Goal: Transaction & Acquisition: Obtain resource

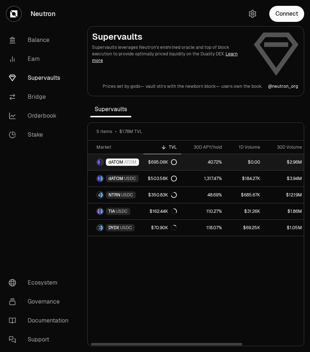
click at [129, 161] on span "ATOM" at bounding box center [130, 162] width 12 height 6
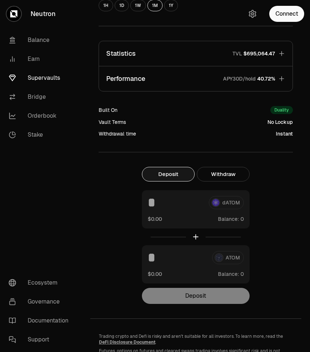
scroll to position [234, 0]
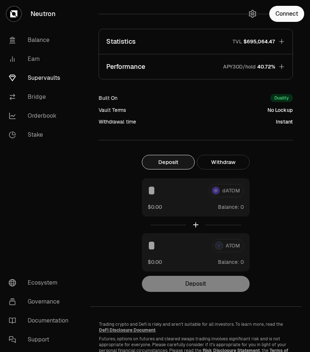
click at [200, 223] on div at bounding box center [196, 224] width 108 height 17
click at [197, 223] on div at bounding box center [196, 224] width 108 height 17
click at [173, 165] on button "Deposit" at bounding box center [168, 162] width 53 height 15
click at [170, 180] on div "dATOM $0.00 Balance:" at bounding box center [196, 197] width 108 height 38
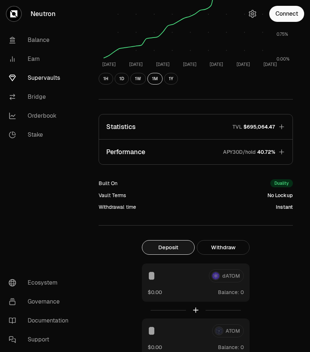
scroll to position [0, 0]
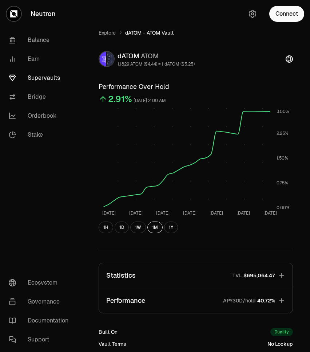
click at [31, 75] on link "Supervaults" at bounding box center [41, 77] width 76 height 19
